Goal: Task Accomplishment & Management: Complete application form

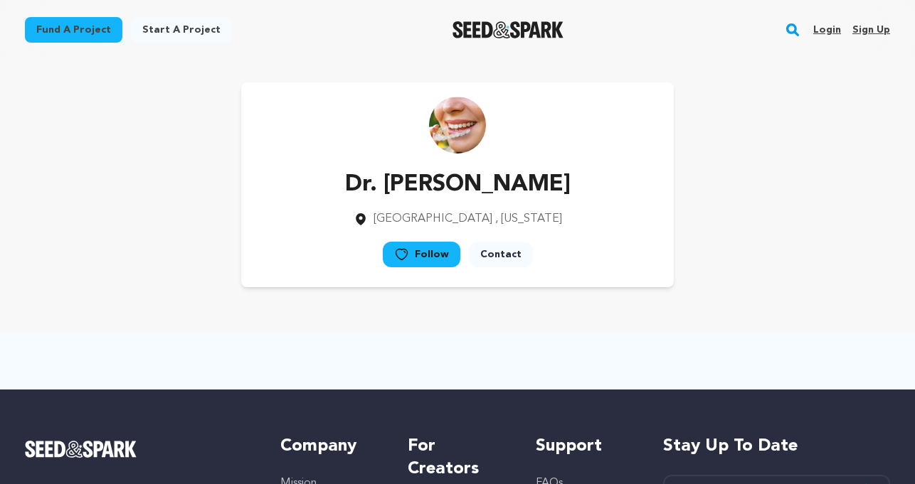
click at [185, 29] on link "Start a project" at bounding box center [181, 30] width 101 height 26
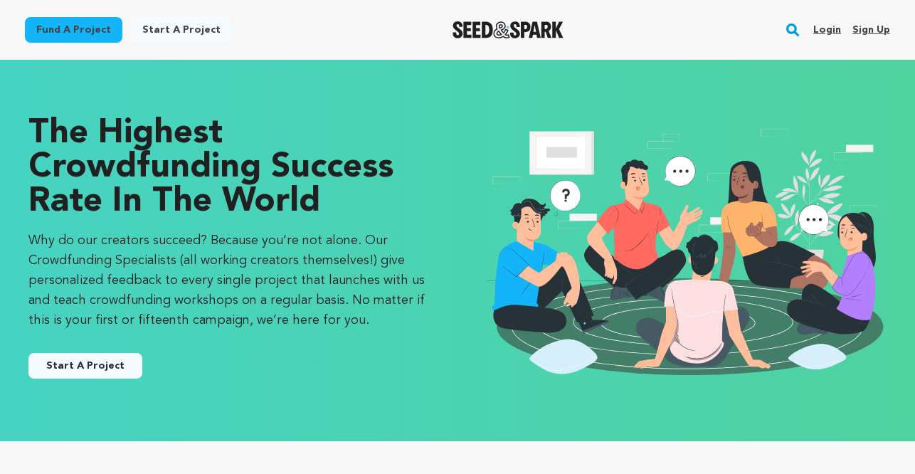
click at [85, 363] on link "Start A Project" at bounding box center [85, 366] width 114 height 26
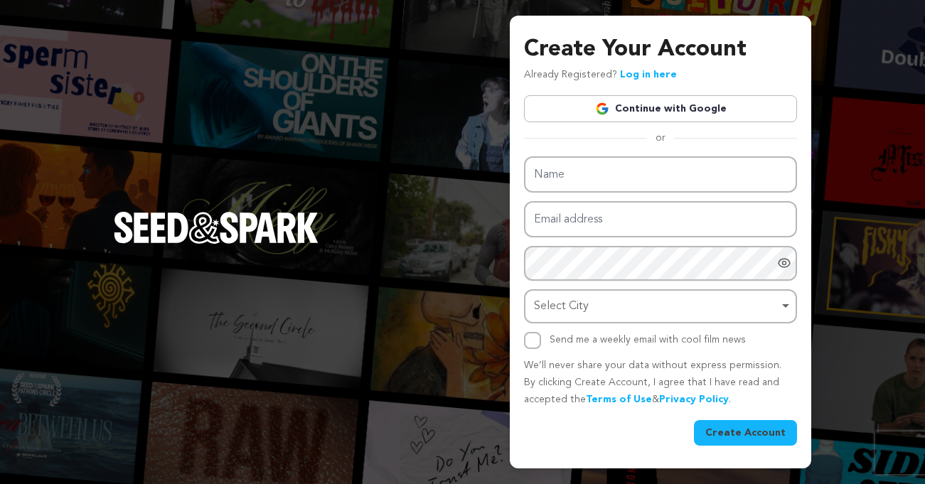
click at [638, 101] on link "Continue with Google" at bounding box center [660, 108] width 273 height 27
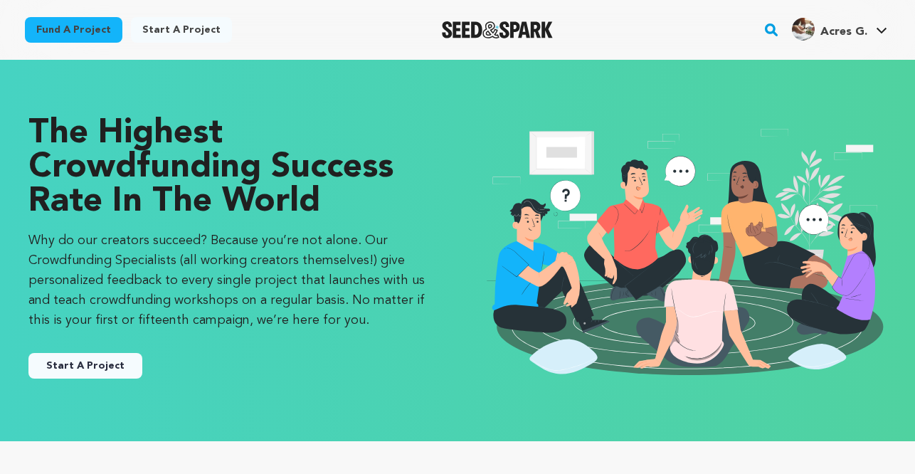
click at [78, 359] on button "Start A Project" at bounding box center [85, 366] width 114 height 26
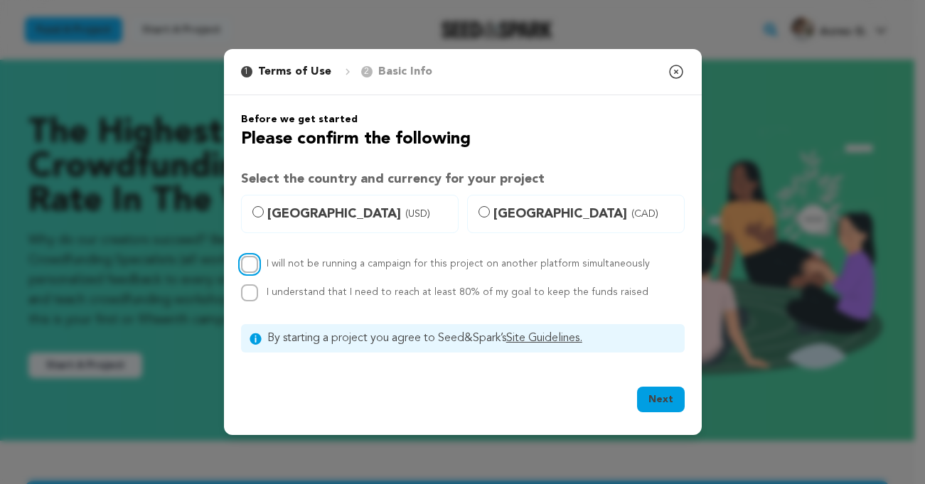
click at [245, 262] on input "I will not be running a campaign for this project on another platform simultane…" at bounding box center [249, 264] width 17 height 17
checkbox input "true"
click at [240, 285] on div "Before we get started Please confirm the following Select the country and curre…" at bounding box center [463, 232] width 478 height 275
click at [249, 295] on input "I understand that I need to reach at least 80% of my goal to keep the funds rai…" at bounding box center [249, 293] width 17 height 17
checkbox input "true"
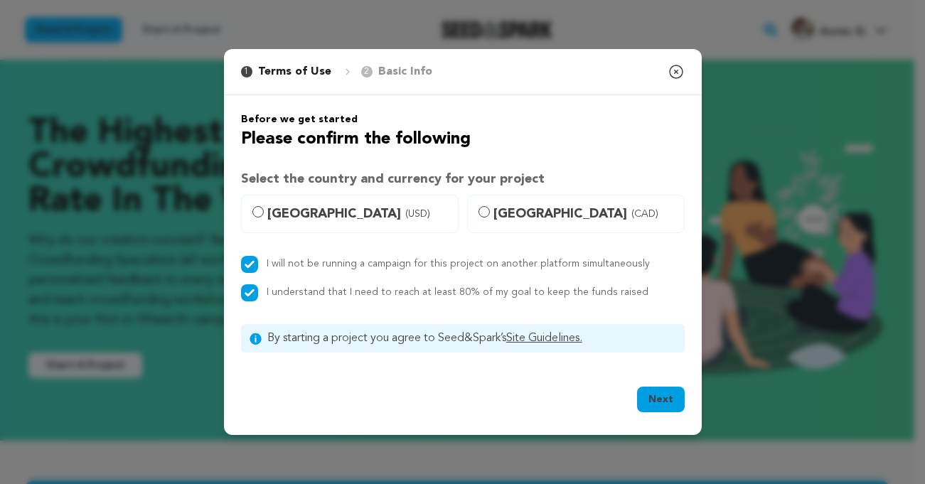
click at [674, 400] on button "Next" at bounding box center [661, 400] width 48 height 26
click at [415, 60] on div "1 Terms of Use 2 Basic Info You started your project!" at bounding box center [341, 72] width 200 height 34
click at [408, 68] on p "Basic Info" at bounding box center [405, 71] width 54 height 17
click at [676, 70] on icon "button" at bounding box center [676, 71] width 17 height 17
